Goal: Information Seeking & Learning: Learn about a topic

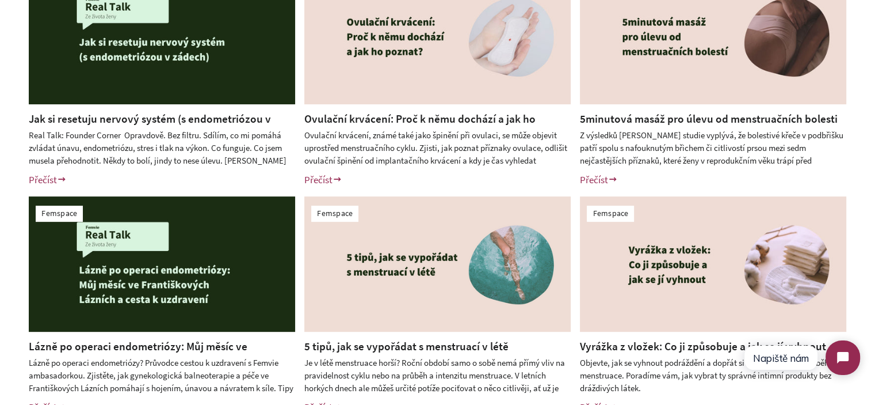
click at [206, 111] on h2 "Jak si resetuju nervový systém (s endometriózou v zádech)?" at bounding box center [162, 118] width 266 height 15
click at [197, 119] on link "Jak si resetuju nervový systém (s endometriózou v zádech)?" at bounding box center [150, 126] width 242 height 29
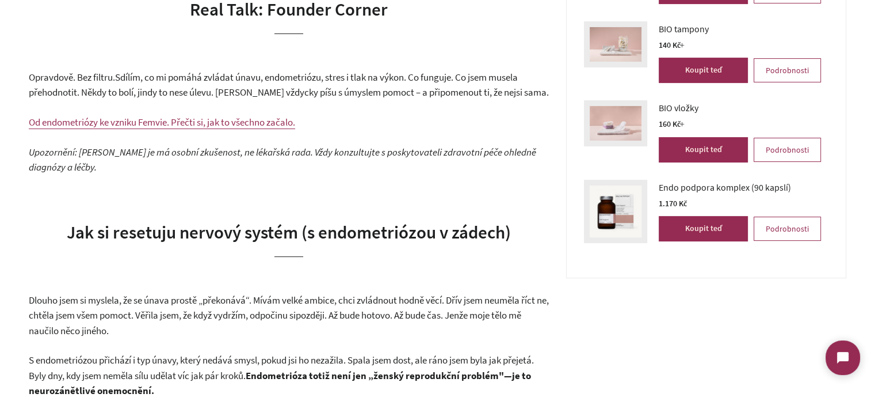
click at [95, 85] on p "Opravdově. Bez filtru. Sdílím, co mi pomáhá zvládat únavu, endometriózu, stres …" at bounding box center [289, 85] width 520 height 30
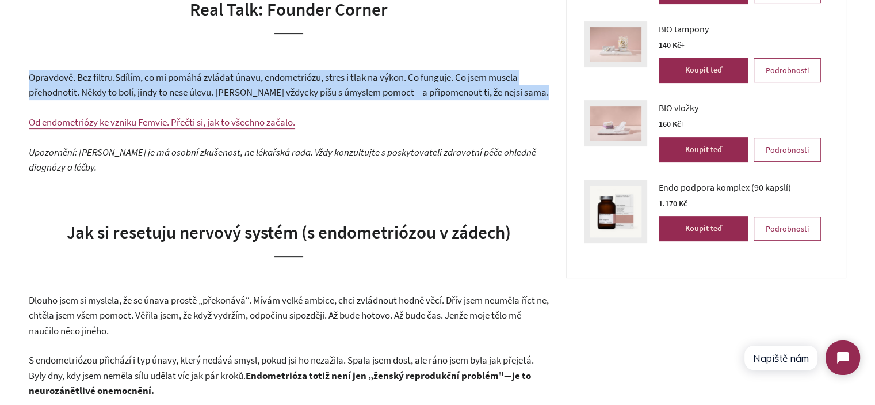
click at [95, 85] on p "Opravdově. Bez filtru. Sdílím, co mi pomáhá zvládat únavu, endometriózu, stres …" at bounding box center [289, 85] width 520 height 30
click at [383, 85] on p "Opravdově. Bez filtru. Sdílím, co mi pomáhá zvládat únavu, endometriózu, stres …" at bounding box center [289, 85] width 520 height 30
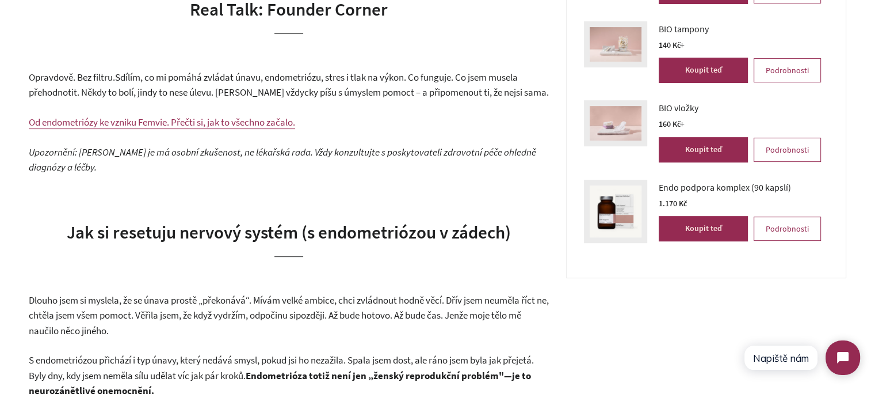
click at [176, 302] on span "Dlouho jsem si myslela, že se únava prostě „překonává“. Mívám velké ambice, chc…" at bounding box center [289, 307] width 520 height 28
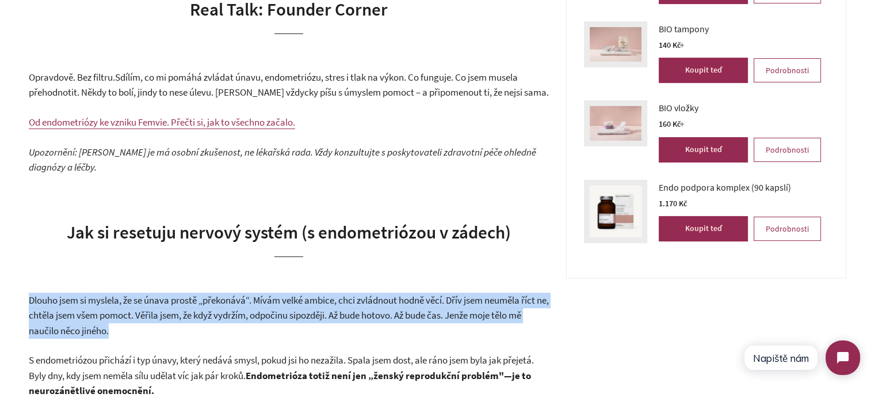
click at [176, 302] on span "Dlouho jsem si myslela, že se únava prostě „překonává“. Mívám velké ambice, chc…" at bounding box center [289, 307] width 520 height 28
click at [212, 325] on p "Dlouho jsem si myslela, že se únava prostě „překonává“. Mívám velké ambice, chc…" at bounding box center [289, 315] width 520 height 46
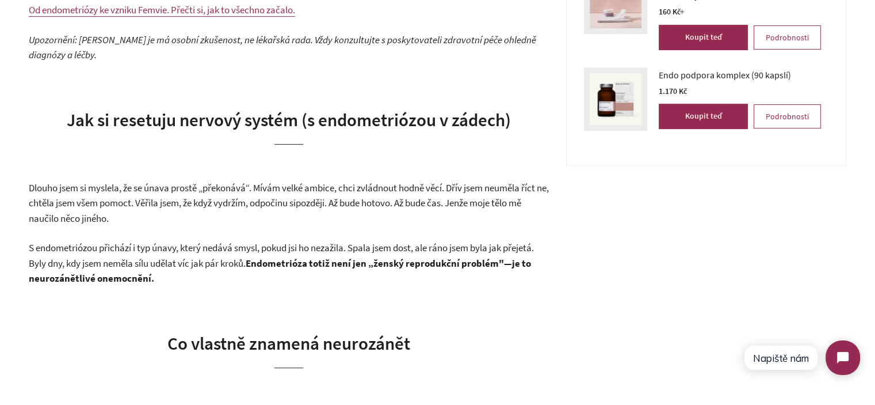
scroll to position [518, 0]
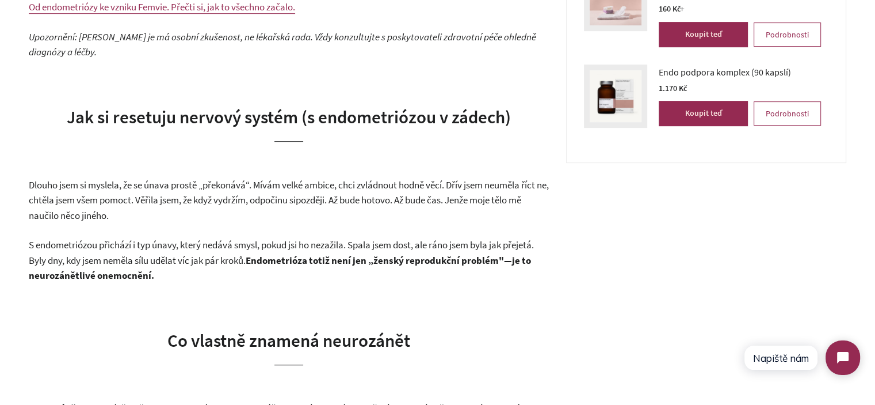
click at [230, 262] on span "S endometriózou přichází i typ únavy, který nedává smysl, pokud jsi ho nezažila…" at bounding box center [281, 252] width 505 height 28
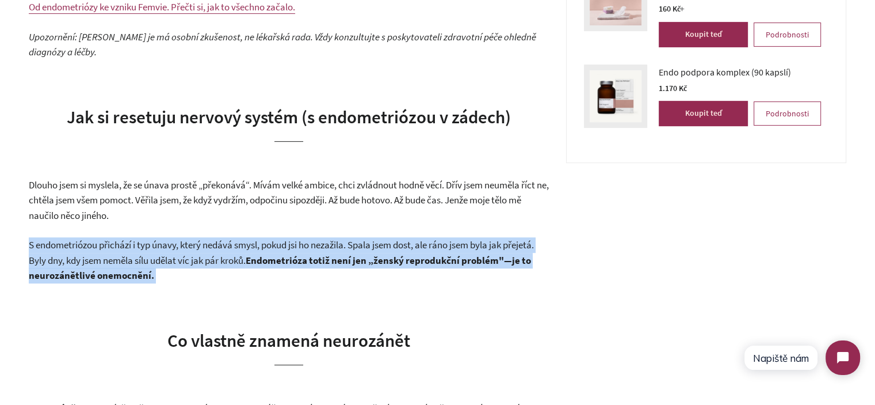
click at [230, 262] on span "S endometriózou přichází i typ únavy, který nedává smysl, pokud jsi ho nezažila…" at bounding box center [281, 252] width 505 height 28
click at [264, 276] on p "S endometriózou přichází i typ únavy, který nedává smysl, pokud jsi ho nezažila…" at bounding box center [289, 260] width 520 height 46
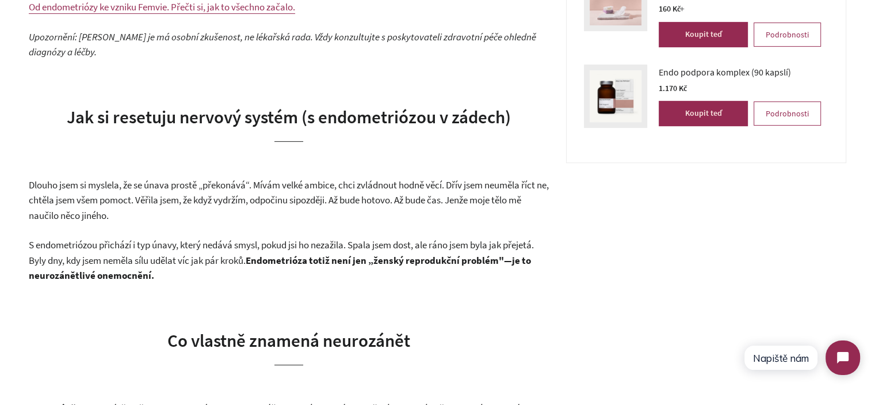
click at [360, 243] on span "S endometriózou přichází i typ únavy, který nedává smysl, pokud jsi ho nezažila…" at bounding box center [281, 252] width 505 height 28
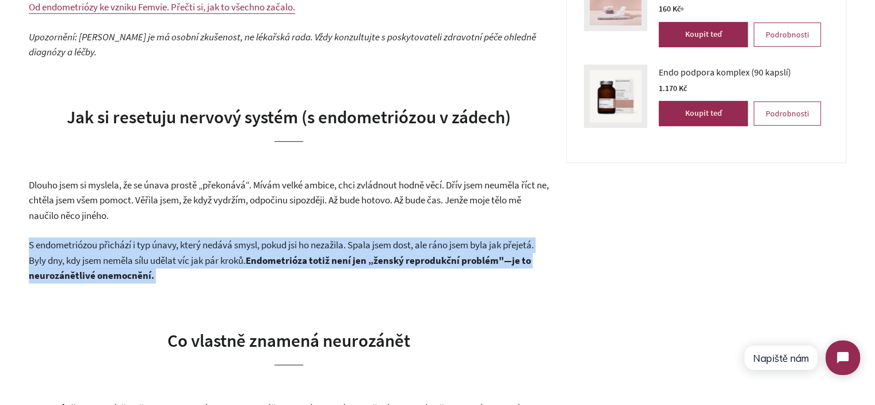
click at [360, 243] on span "S endometriózou přichází i typ únavy, který nedává smysl, pokud jsi ho nezažila…" at bounding box center [281, 252] width 505 height 28
click at [354, 261] on strong "ndometrióza totiž není jen „ženský reprodukční problém"—je to neurozánětlivé on…" at bounding box center [280, 268] width 502 height 28
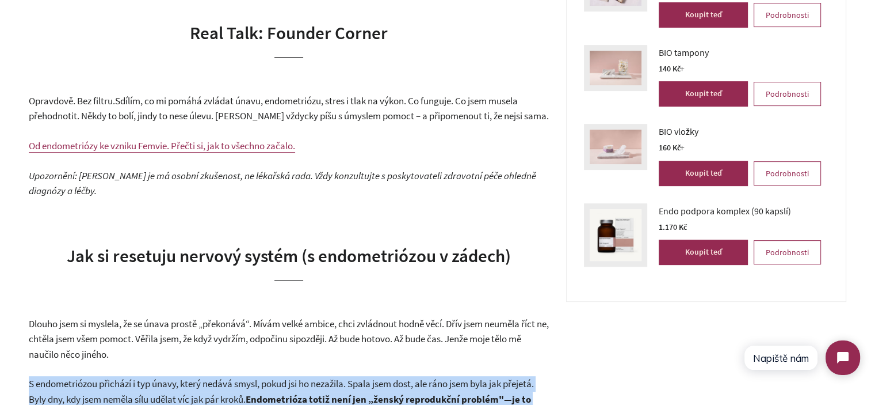
scroll to position [345, 0]
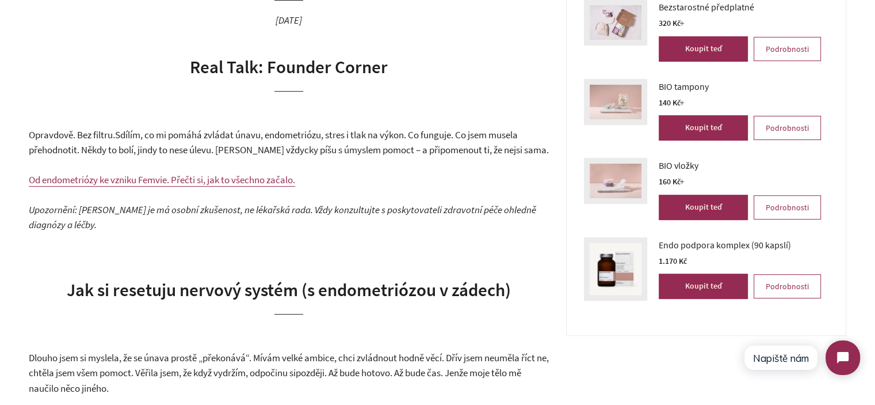
click at [182, 136] on span "Sdílím, co mi pomáhá zvládat únavu, endometriózu, stres i tlak na výkon. Co fun…" at bounding box center [289, 142] width 520 height 28
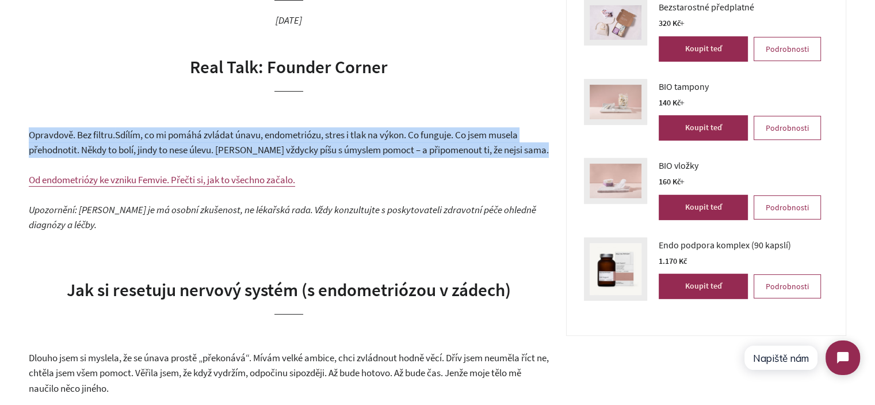
click at [182, 136] on span "Sdílím, co mi pomáhá zvládat únavu, endometriózu, stres i tlak na výkon. Co fun…" at bounding box center [289, 142] width 520 height 28
click at [297, 136] on span "Sdílím, co mi pomáhá zvládat únavu, endometriózu, stres i tlak na výkon. Co fun…" at bounding box center [289, 142] width 520 height 28
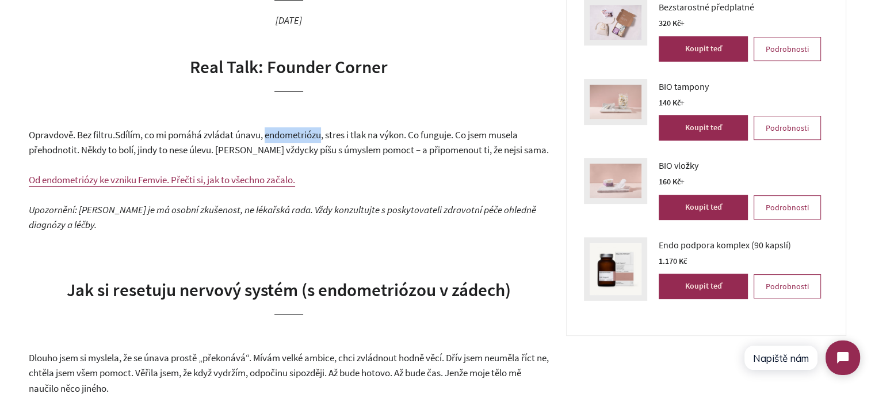
click at [297, 136] on span "Sdílím, co mi pomáhá zvládat únavu, endometriózu, stres i tlak na výkon. Co fun…" at bounding box center [289, 142] width 520 height 28
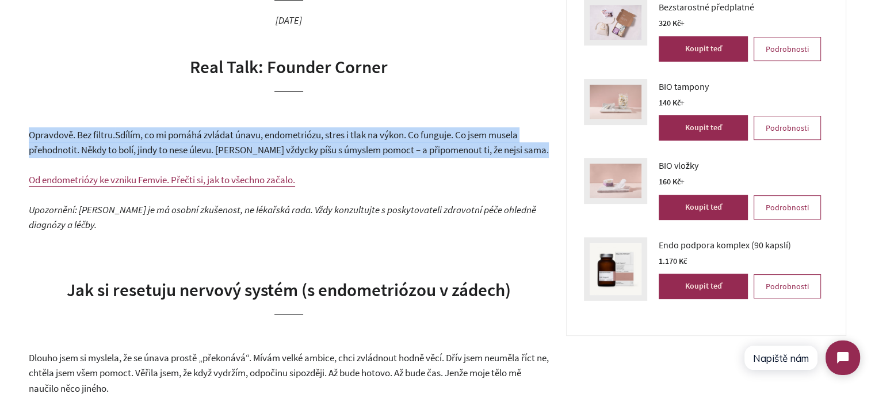
click at [297, 136] on span "Sdílím, co mi pomáhá zvládat únavu, endometriózu, stres i tlak na výkon. Co fun…" at bounding box center [289, 142] width 520 height 28
click at [403, 135] on span "Sdílím, co mi pomáhá zvládat únavu, endometriózu, stres i tlak na výkon. Co fun…" at bounding box center [289, 142] width 520 height 28
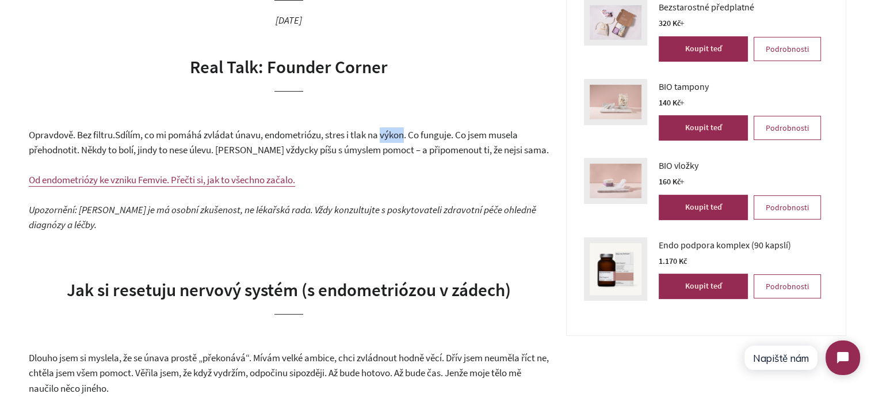
click at [403, 135] on span "Sdílím, co mi pomáhá zvládat únavu, endometriózu, stres i tlak na výkon. Co fun…" at bounding box center [289, 142] width 520 height 28
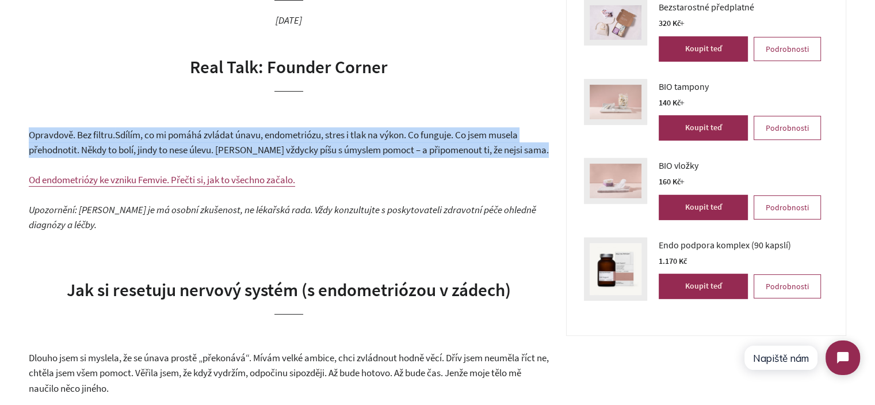
click at [403, 135] on span "Sdílím, co mi pomáhá zvládat únavu, endometriózu, stres i tlak na výkon. Co fun…" at bounding box center [289, 142] width 520 height 28
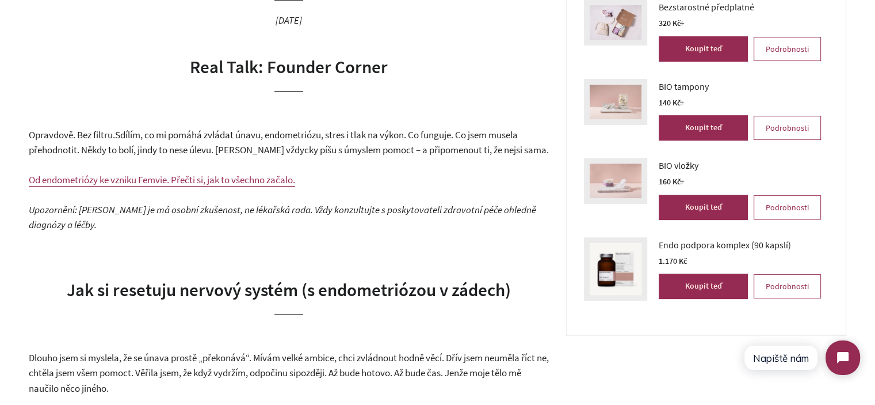
click at [370, 143] on span "Sdílím, co mi pomáhá zvládat únavu, endometriózu, stres i tlak na výkon. Co fun…" at bounding box center [289, 142] width 520 height 28
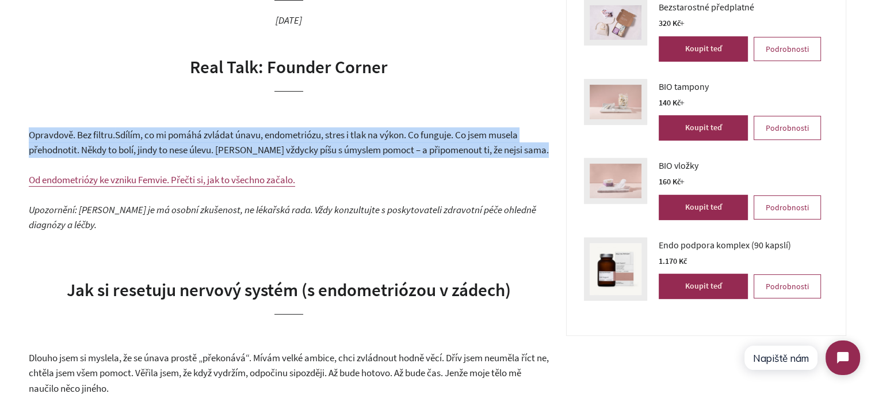
click at [370, 143] on span "Sdílím, co mi pomáhá zvládat únavu, endometriózu, stres i tlak na výkon. Co fun…" at bounding box center [289, 142] width 520 height 28
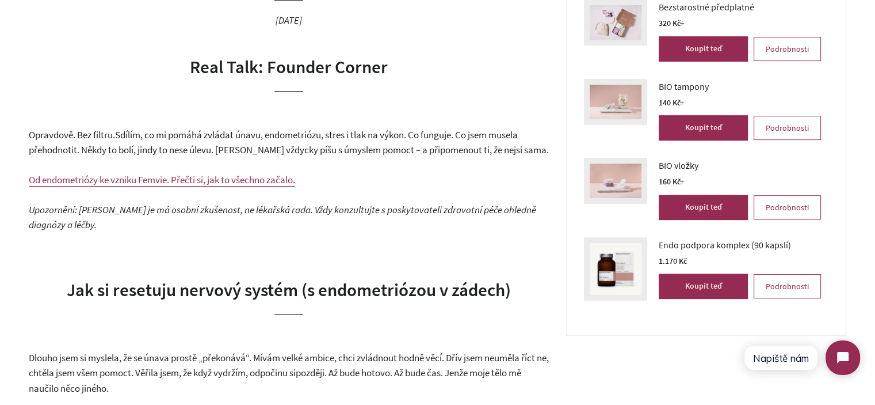
click at [394, 149] on span "Sdílím, co mi pomáhá zvládat únavu, endometriózu, stres i tlak na výkon. Co fun…" at bounding box center [289, 142] width 520 height 28
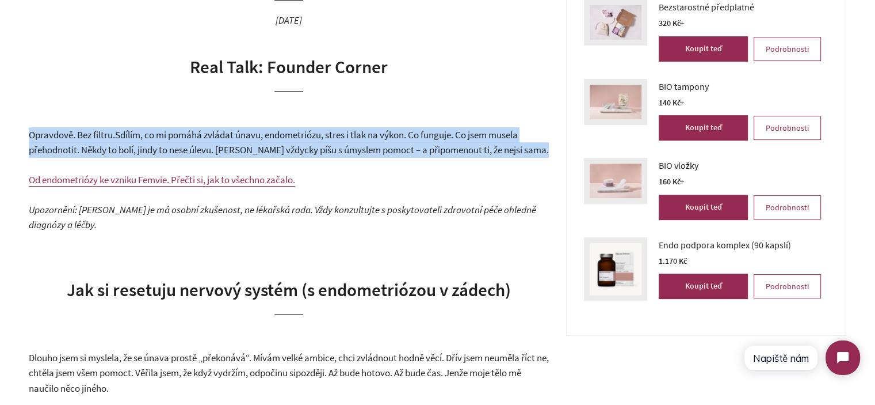
click at [394, 149] on span "Sdílím, co mi pomáhá zvládat únavu, endometriózu, stres i tlak na výkon. Co fun…" at bounding box center [289, 142] width 520 height 28
click at [429, 143] on span "Sdílím, co mi pomáhá zvládat únavu, endometriózu, stres i tlak na výkon. Co fun…" at bounding box center [289, 142] width 520 height 28
click at [486, 143] on p "Opravdově. Bez filtru. Sdílím, co mi pomáhá zvládat únavu, endometriózu, stres …" at bounding box center [289, 142] width 520 height 30
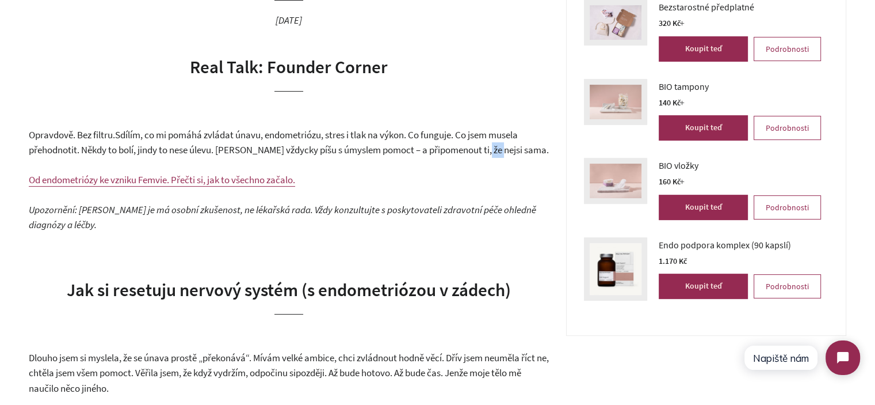
click at [486, 143] on p "Opravdově. Bez filtru. Sdílím, co mi pomáhá zvládat únavu, endometriózu, stres …" at bounding box center [289, 142] width 520 height 30
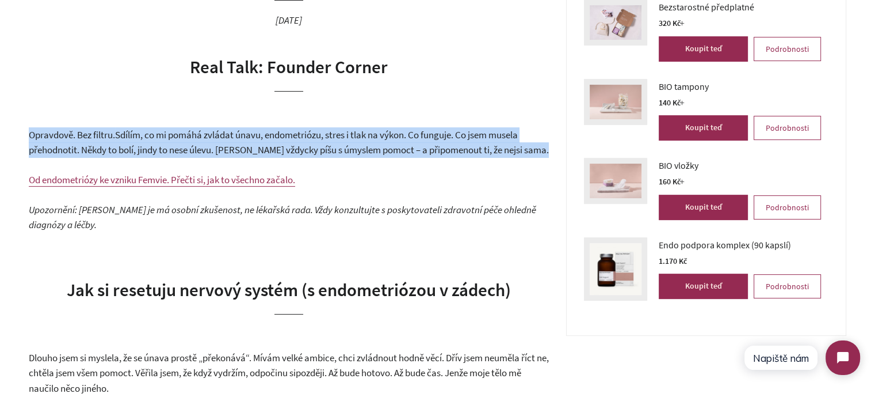
click at [486, 143] on p "Opravdově. Bez filtru. Sdílím, co mi pomáhá zvládat únavu, endometriózu, stres …" at bounding box center [289, 142] width 520 height 30
click at [518, 148] on p "Opravdově. Bez filtru. Sdílím, co mi pomáhá zvládat únavu, endometriózu, stres …" at bounding box center [289, 142] width 520 height 30
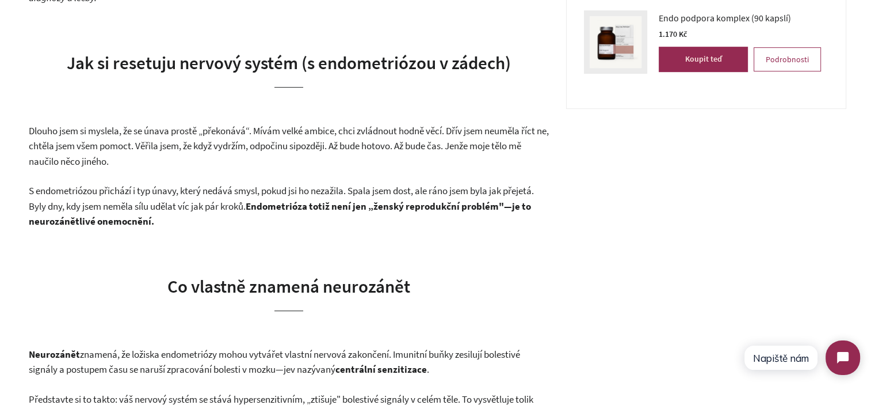
scroll to position [575, 0]
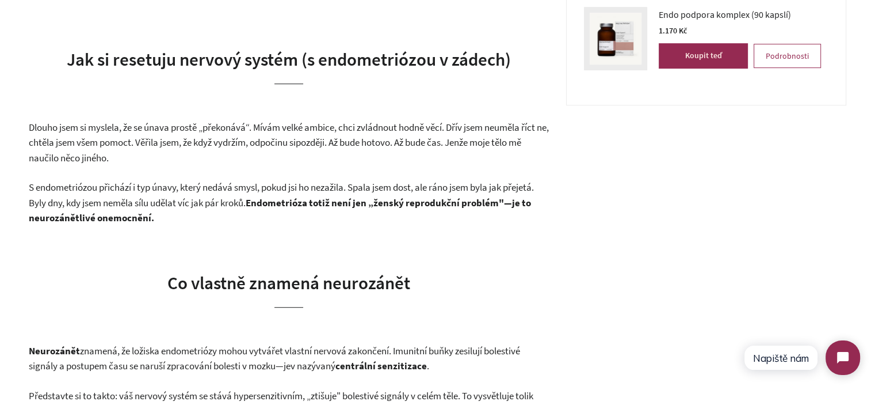
click at [223, 211] on p "S endometriózou přichází i typ únavy, který nedává smysl, pokud jsi ho nezažila…" at bounding box center [289, 203] width 520 height 46
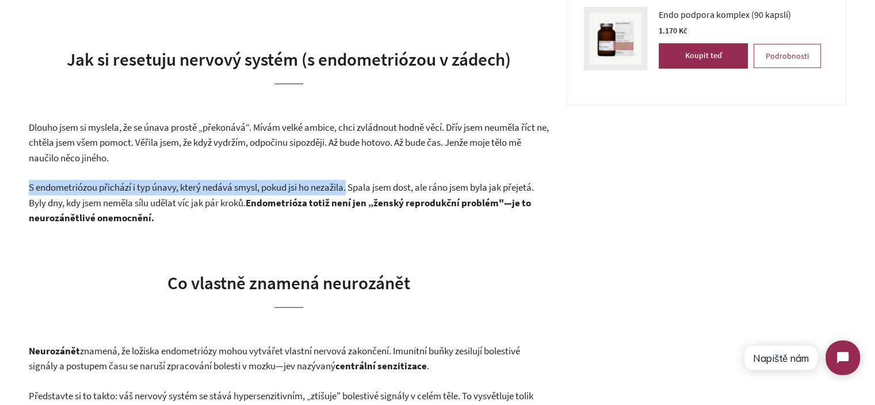
drag, startPoint x: 29, startPoint y: 186, endPoint x: 352, endPoint y: 192, distance: 323.5
click at [352, 192] on span "S endometriózou přichází i typ únavy, který nedává smysl, pokud jsi ho nezažila…" at bounding box center [281, 195] width 505 height 28
copy span "S endometriózou přichází i typ únavy, který nedává smysl, pokud jsi ho nezažila."
click at [308, 184] on span "S endometriózou přichází i typ únavy, který nedává smysl, pokud jsi ho nezažila…" at bounding box center [281, 195] width 505 height 28
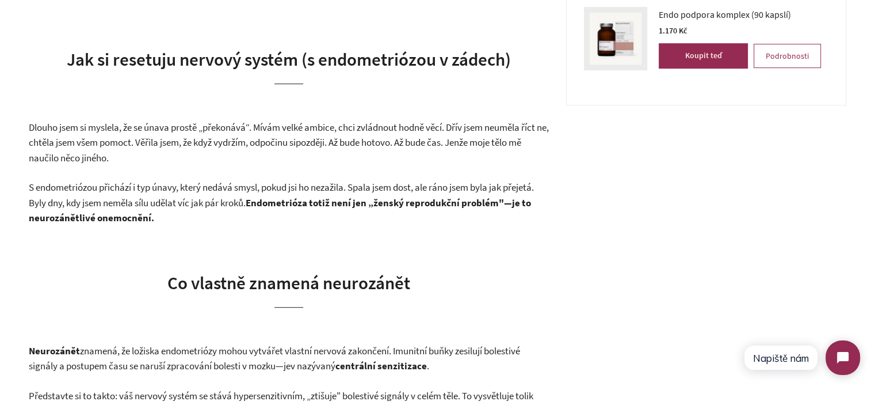
click at [313, 185] on span "S endometriózou přichází i typ únavy, který nedává smysl, pokud jsi ho nezažila…" at bounding box center [281, 195] width 505 height 28
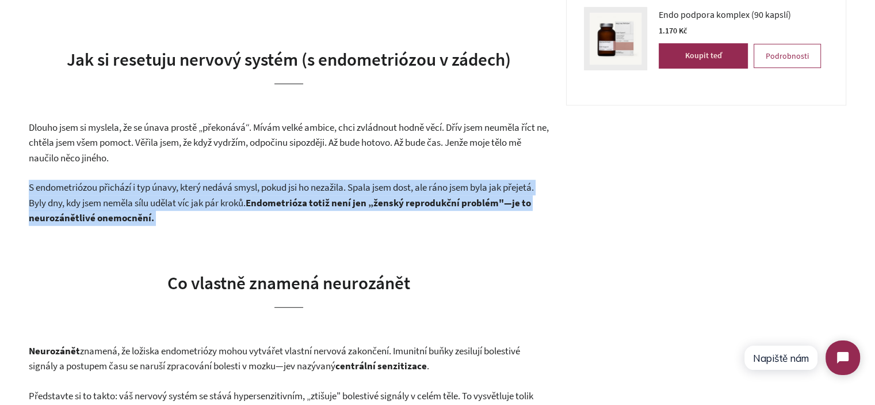
click at [313, 185] on span "S endometriózou přichází i typ únavy, který nedává smysl, pokud jsi ho nezažila…" at bounding box center [281, 195] width 505 height 28
click at [313, 200] on strong "ndometrióza totiž není jen „ženský reprodukční problém"—je to neurozánětlivé on…" at bounding box center [280, 210] width 502 height 28
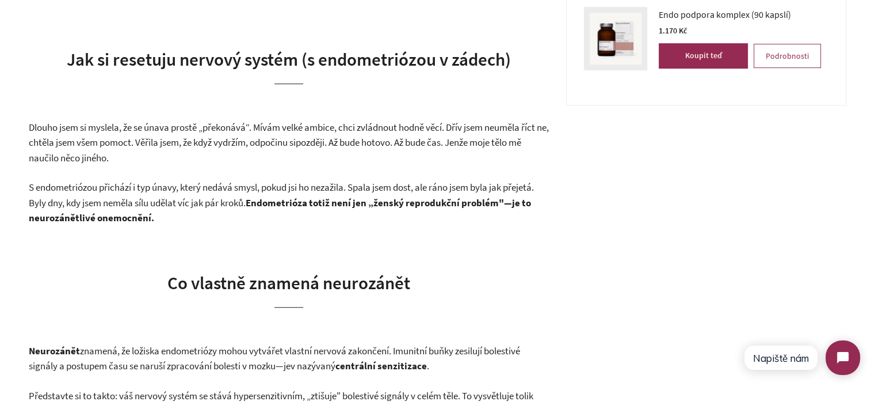
click at [266, 144] on span "Dlouho jsem si myslela, že se únava prostě „překonává“. Mívám velké ambice, chc…" at bounding box center [289, 135] width 520 height 28
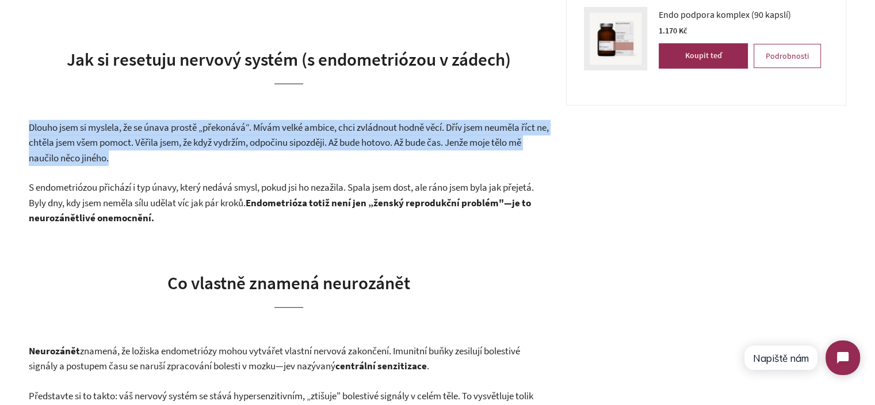
click at [266, 144] on span "Dlouho jsem si myslela, že se únava prostě „překonává“. Mívám velké ambice, chc…" at bounding box center [289, 135] width 520 height 28
click at [270, 126] on span "Dlouho jsem si myslela, že se únava prostě „překonává“. Mívám velké ambice, chc…" at bounding box center [289, 135] width 520 height 28
drag, startPoint x: 261, startPoint y: 127, endPoint x: 260, endPoint y: 154, distance: 27.1
click at [260, 154] on p "Dlouho jsem si myslela, že se únava prostě „překonává“. Mívám velké ambice, chc…" at bounding box center [289, 143] width 520 height 46
click at [261, 154] on p "Dlouho jsem si myslela, že se únava prostě „překonává“. Mívám velké ambice, chc…" at bounding box center [289, 143] width 520 height 46
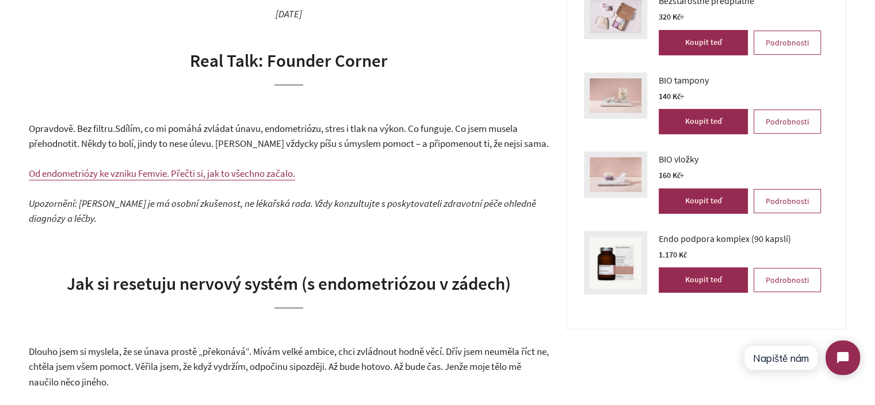
scroll to position [345, 0]
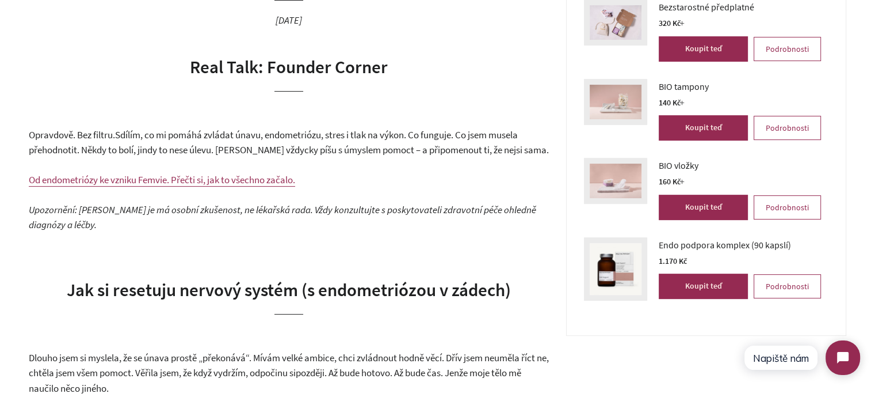
click at [285, 140] on span "Sdílím, co mi pomáhá zvládat únavu, endometriózu, stres i tlak na výkon. Co fun…" at bounding box center [289, 142] width 520 height 28
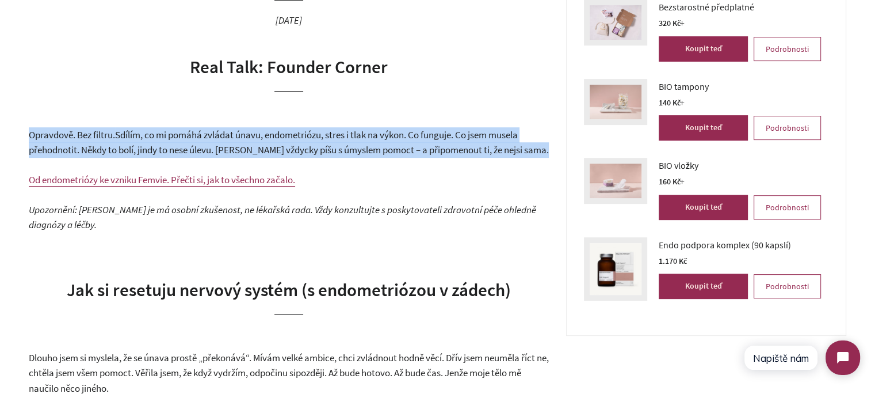
click at [285, 140] on span "Sdílím, co mi pomáhá zvládat únavu, endometriózu, stres i tlak na výkon. Co fun…" at bounding box center [289, 142] width 520 height 28
click at [331, 149] on span "Sdílím, co mi pomáhá zvládat únavu, endometriózu, stres i tlak na výkon. Co fun…" at bounding box center [289, 142] width 520 height 28
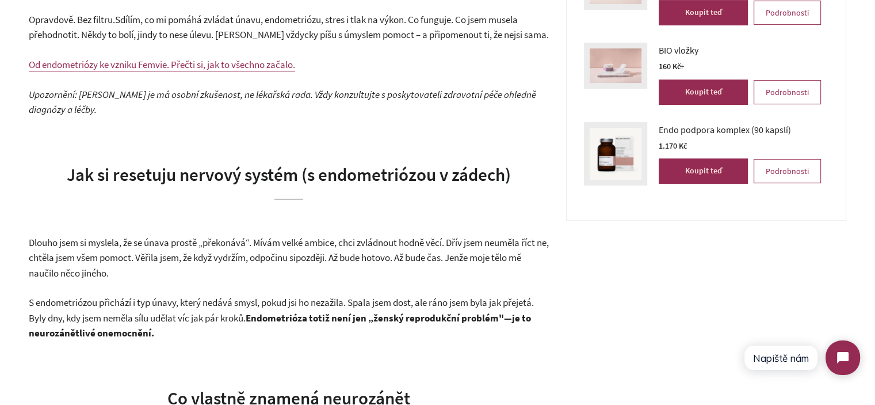
click at [289, 186] on h2 "Jak si resetuju nervový systém (s endometriózou v zádech)" at bounding box center [289, 180] width 520 height 37
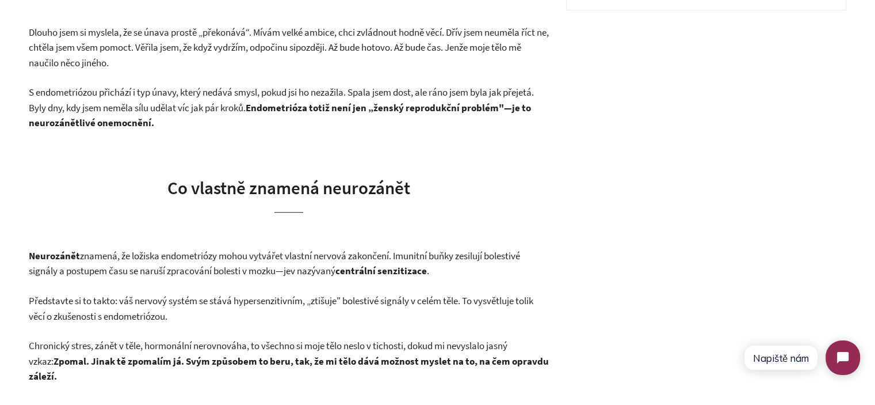
scroll to position [691, 0]
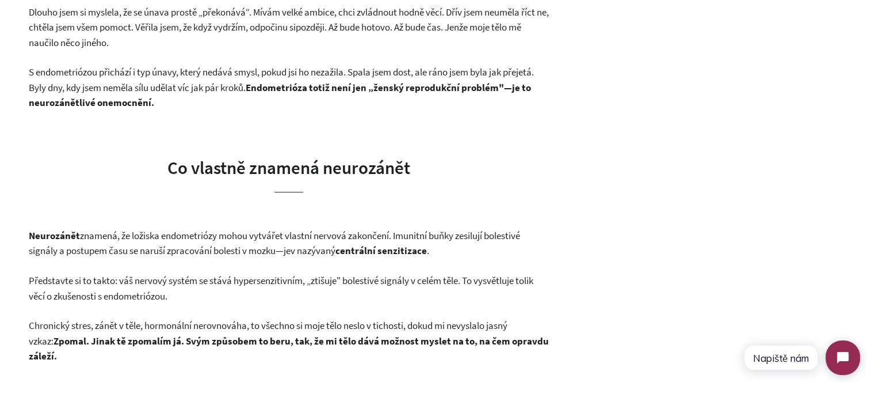
click at [315, 172] on h2 "Co vlastně znamená neurozánět" at bounding box center [289, 173] width 520 height 37
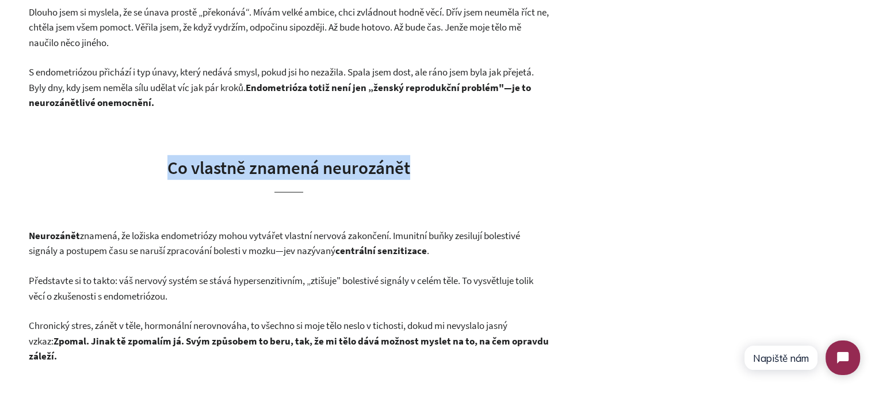
click at [315, 172] on h2 "Co vlastně znamená neurozánět" at bounding box center [289, 173] width 520 height 37
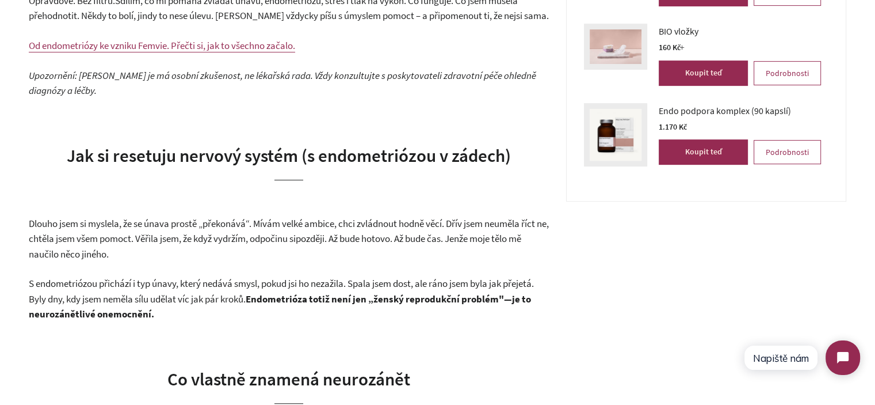
scroll to position [460, 0]
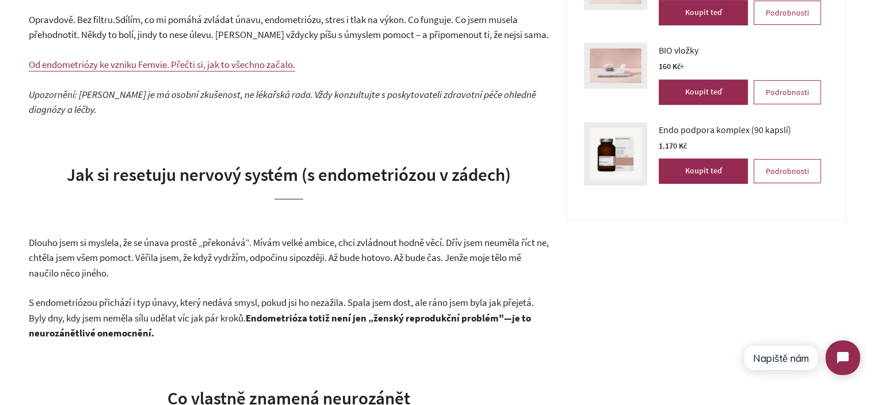
click at [220, 191] on h2 "Jak si resetuju nervový systém (s endometriózou v zádech)" at bounding box center [289, 180] width 520 height 37
click at [86, 174] on span "Jak si resetuju nervový systém (s endometriózou v zádech)" at bounding box center [289, 174] width 444 height 22
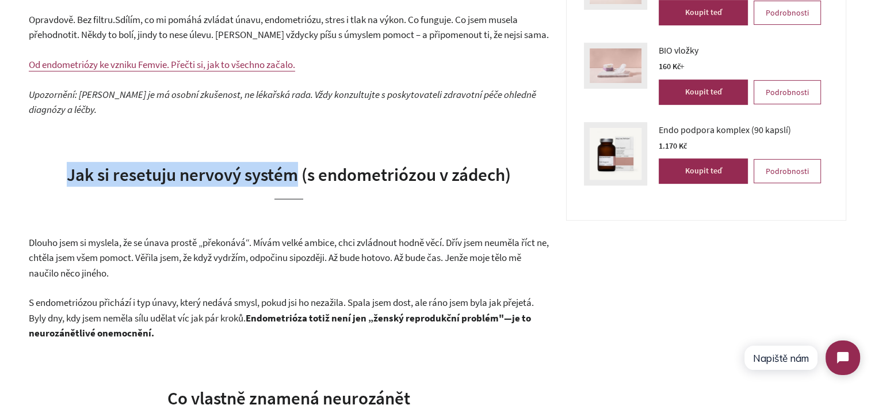
drag, startPoint x: 86, startPoint y: 174, endPoint x: 296, endPoint y: 173, distance: 210.6
click at [270, 176] on span "Jak si resetuju nervový systém (s endometriózou v zádech)" at bounding box center [289, 174] width 444 height 22
click at [296, 173] on span "Jak si resetuju nervový systém (s endometriózou v zádech)" at bounding box center [289, 174] width 444 height 22
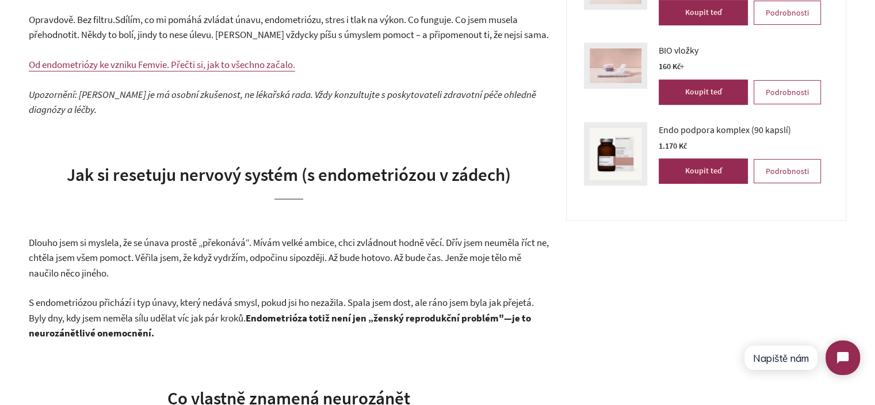
click at [493, 177] on span "Jak si resetuju nervový systém (s endometriózou v zádech)" at bounding box center [289, 174] width 444 height 22
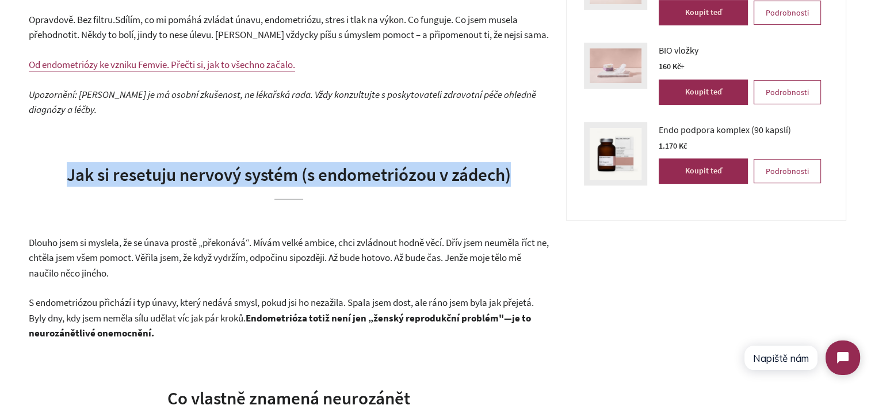
click at [493, 177] on span "Jak si resetuju nervový systém (s endometriózou v zádech)" at bounding box center [289, 174] width 444 height 22
click at [510, 178] on span "Jak si resetuju nervový systém (s endometriózou v zádech)" at bounding box center [289, 174] width 444 height 22
drag, startPoint x: 510, startPoint y: 178, endPoint x: 69, endPoint y: 173, distance: 441.4
click at [69, 173] on span "Jak si resetuju nervový systém (s endometriózou v zádech)" at bounding box center [289, 174] width 444 height 22
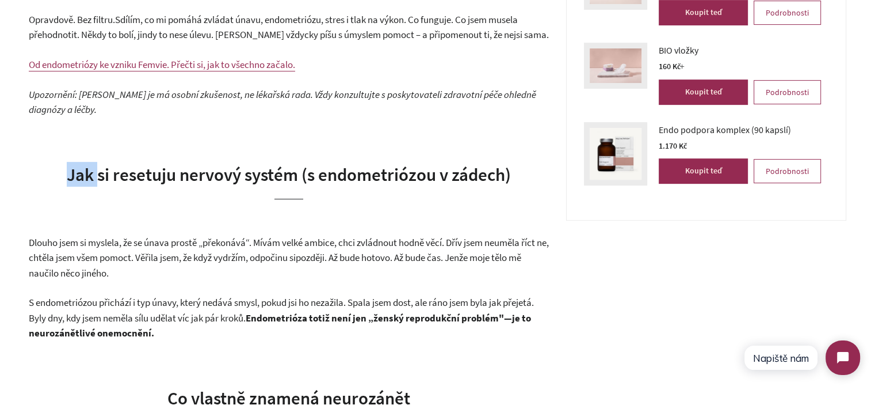
click at [69, 173] on span "Jak si resetuju nervový systém (s endometriózou v zádech)" at bounding box center [289, 174] width 444 height 22
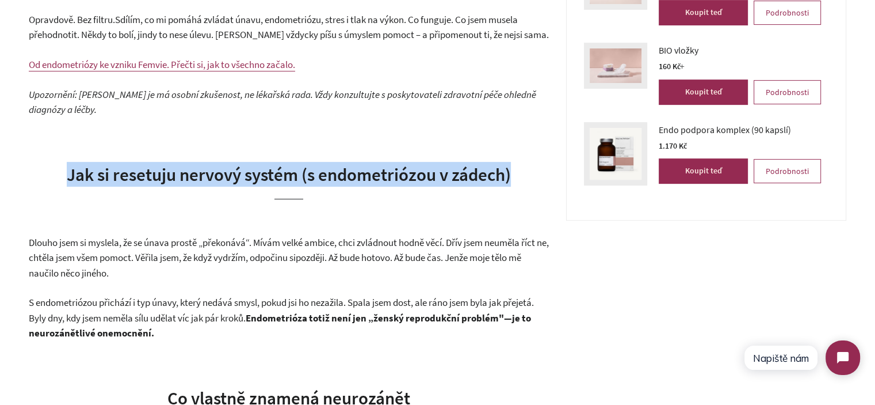
click at [69, 173] on span "Jak si resetuju nervový systém (s endometriózou v zádech)" at bounding box center [289, 174] width 444 height 22
click at [244, 176] on span "Jak si resetuju nervový systém (s endometriózou v zádech)" at bounding box center [289, 174] width 444 height 22
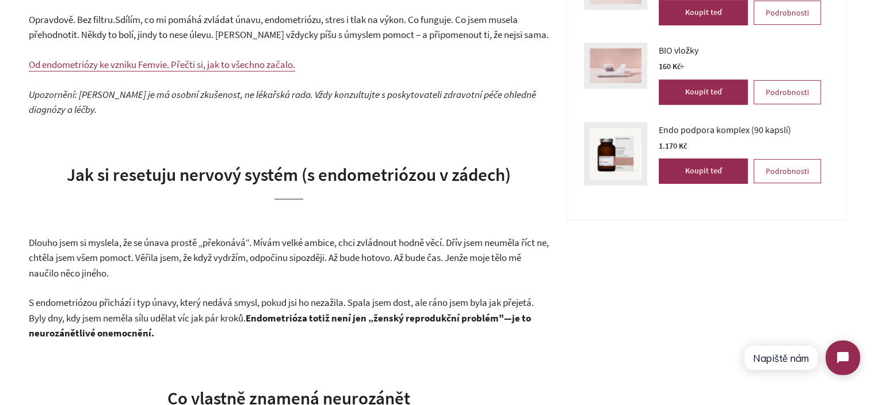
click at [249, 176] on span "Jak si resetuju nervový systém (s endometriózou v zádech)" at bounding box center [289, 174] width 444 height 22
click at [87, 174] on span "Jak si resetuju nervový systém (s endometriózou v zádech)" at bounding box center [289, 174] width 444 height 22
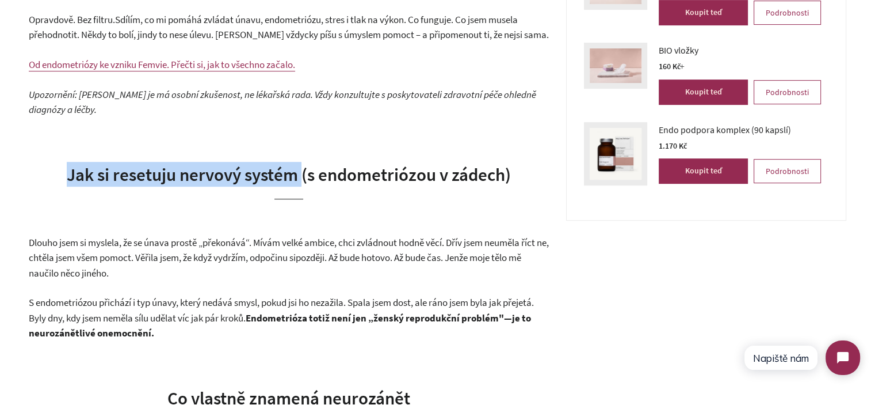
drag, startPoint x: 87, startPoint y: 174, endPoint x: 295, endPoint y: 174, distance: 207.2
click at [295, 174] on span "Jak si resetuju nervový systém (s endometriózou v zádech)" at bounding box center [289, 174] width 444 height 22
copy span "Jak si resetuju nervový systém"
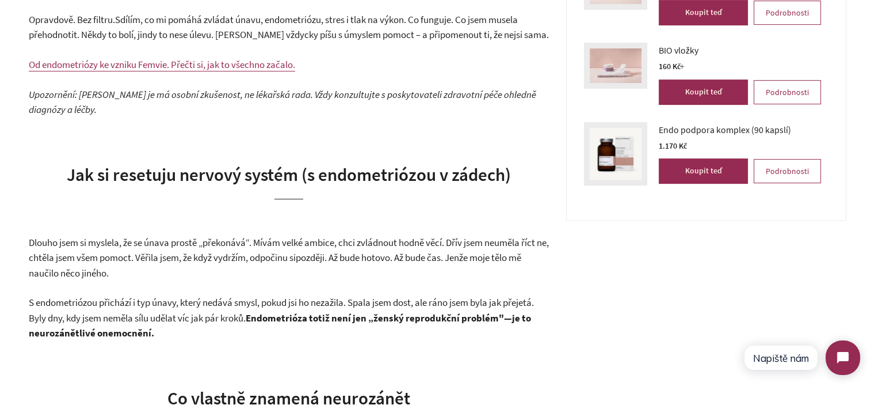
click at [300, 248] on span "Dlouho jsem si myslela, že se únava prostě „překonává“. Mívám velké ambice, chc…" at bounding box center [289, 250] width 520 height 28
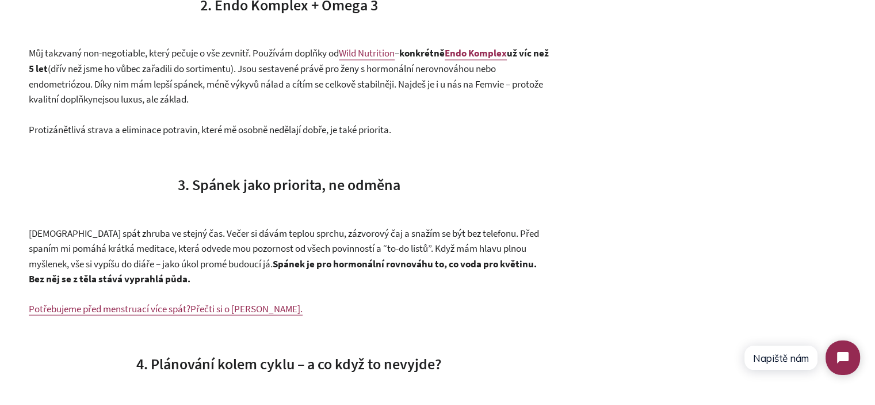
scroll to position [2072, 0]
